Goal: Download file/media

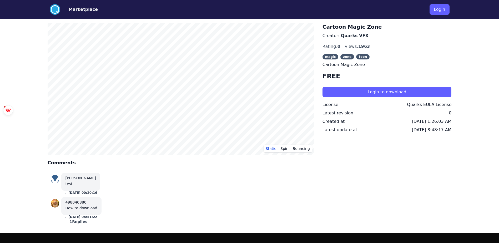
click at [365, 94] on button "Login to download" at bounding box center [386, 92] width 129 height 11
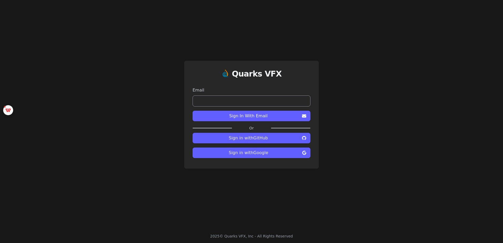
click at [262, 140] on span "Sign in with GitHub" at bounding box center [248, 138] width 103 height 6
click at [376, 171] on div "Quarks VFX Email Sign In With Email Or Sign in with GitHub Sign in with Google" at bounding box center [251, 114] width 503 height 229
